Goal: Navigation & Orientation: Find specific page/section

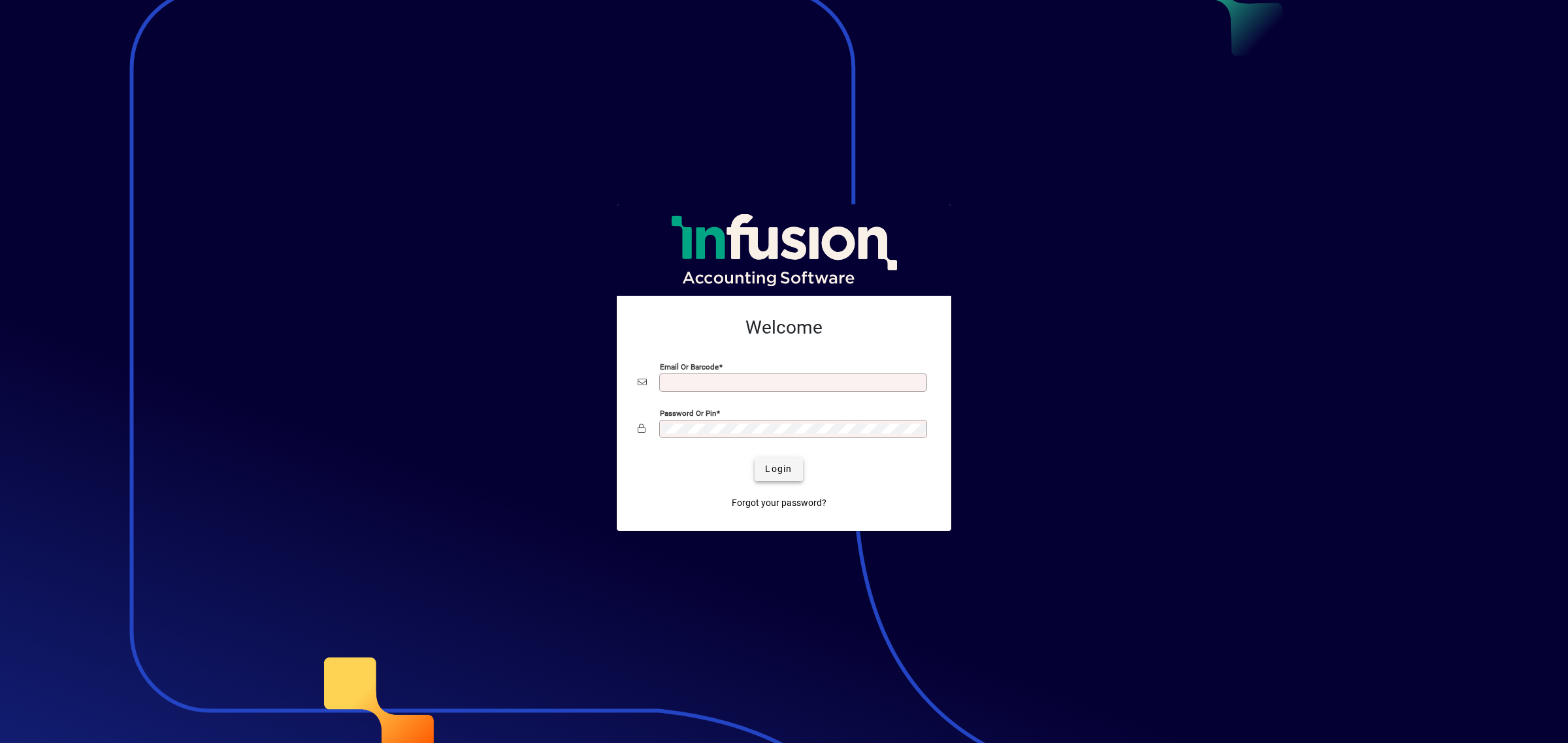
type input "**********"
click at [782, 473] on span "Login" at bounding box center [779, 469] width 27 height 14
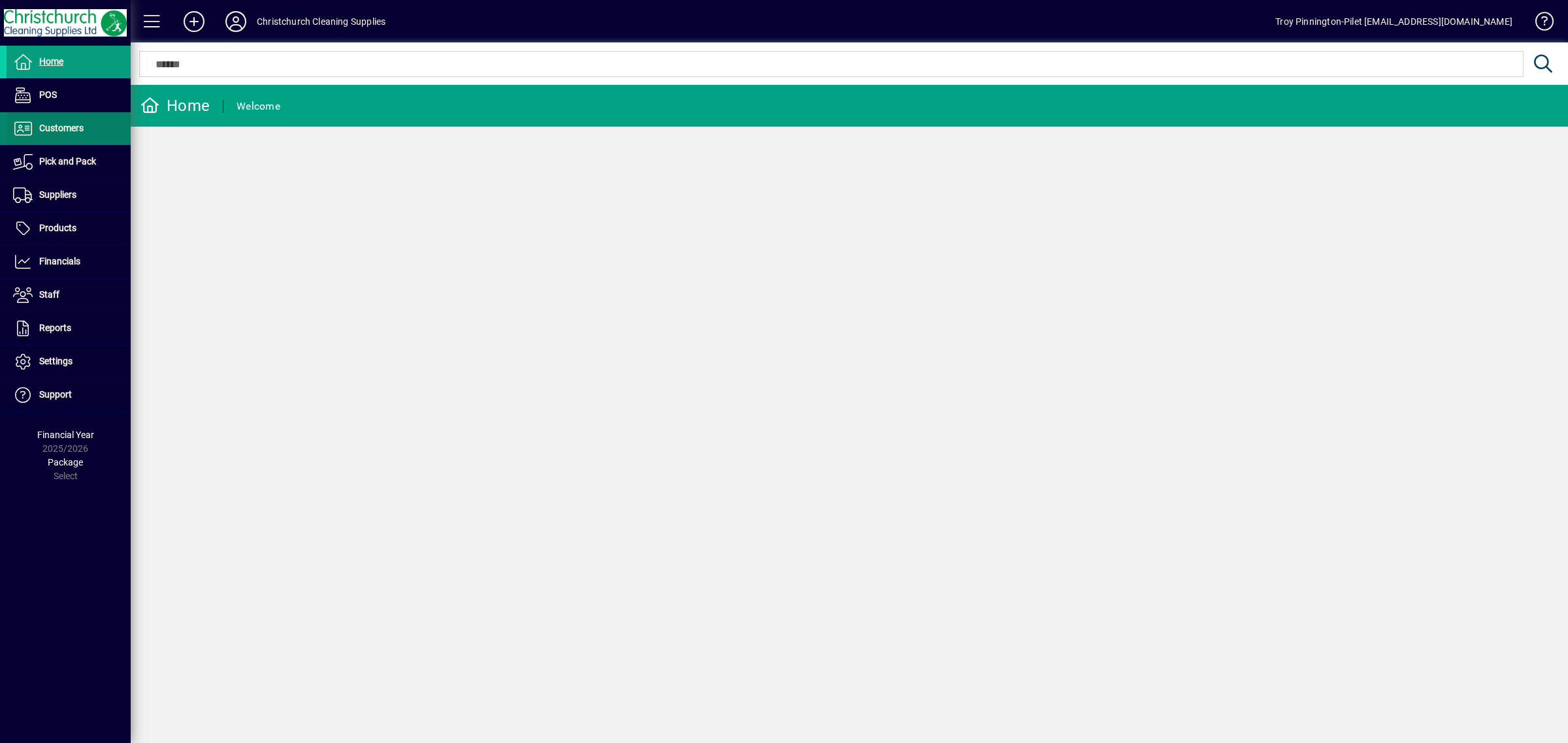
click at [70, 137] on span at bounding box center [68, 128] width 124 height 31
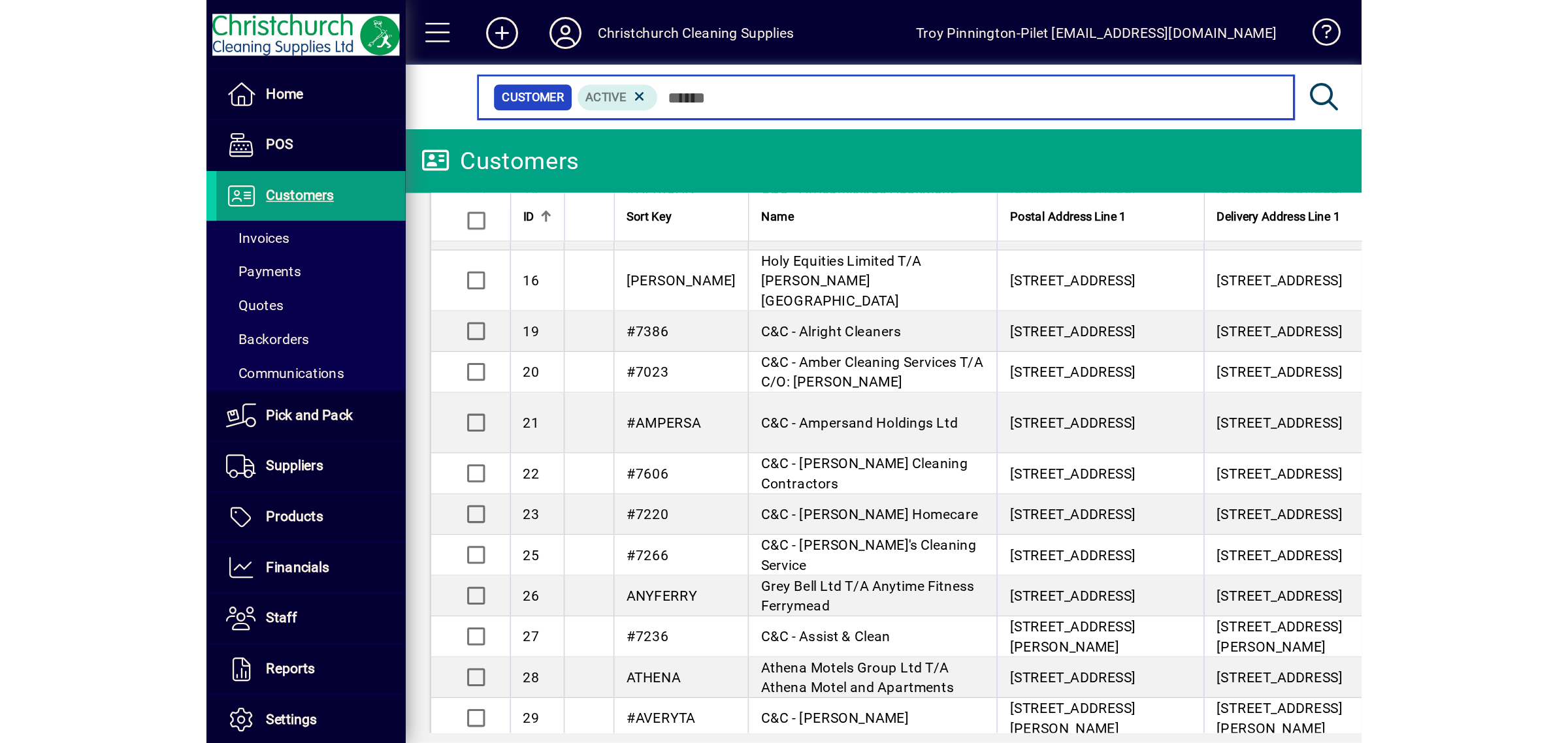
scroll to position [245, 0]
